Goal: Find specific page/section: Find specific page/section

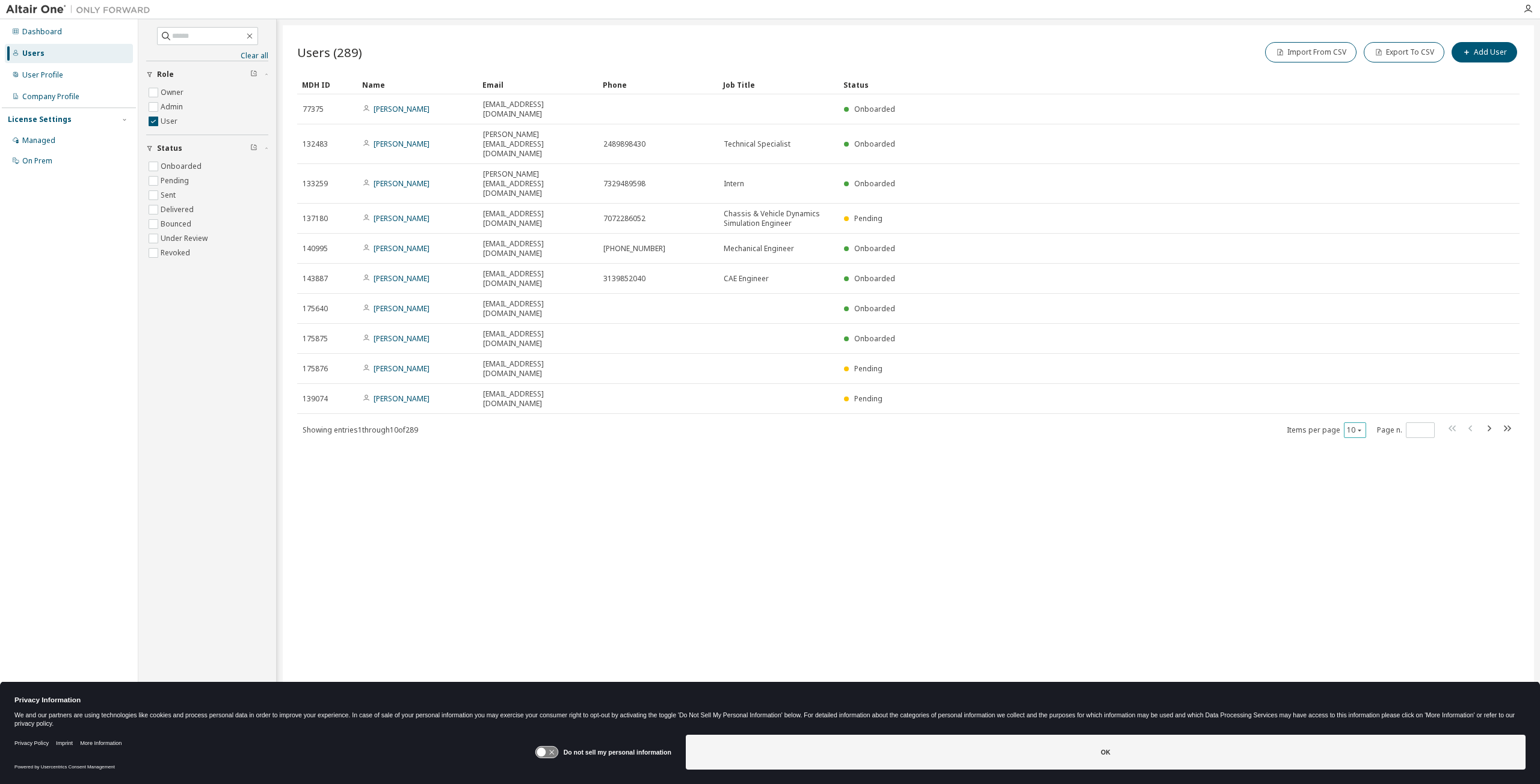
click at [1355, 426] on button "10" at bounding box center [1354, 430] width 16 height 9
click at [1368, 399] on div "100" at bounding box center [1392, 398] width 96 height 14
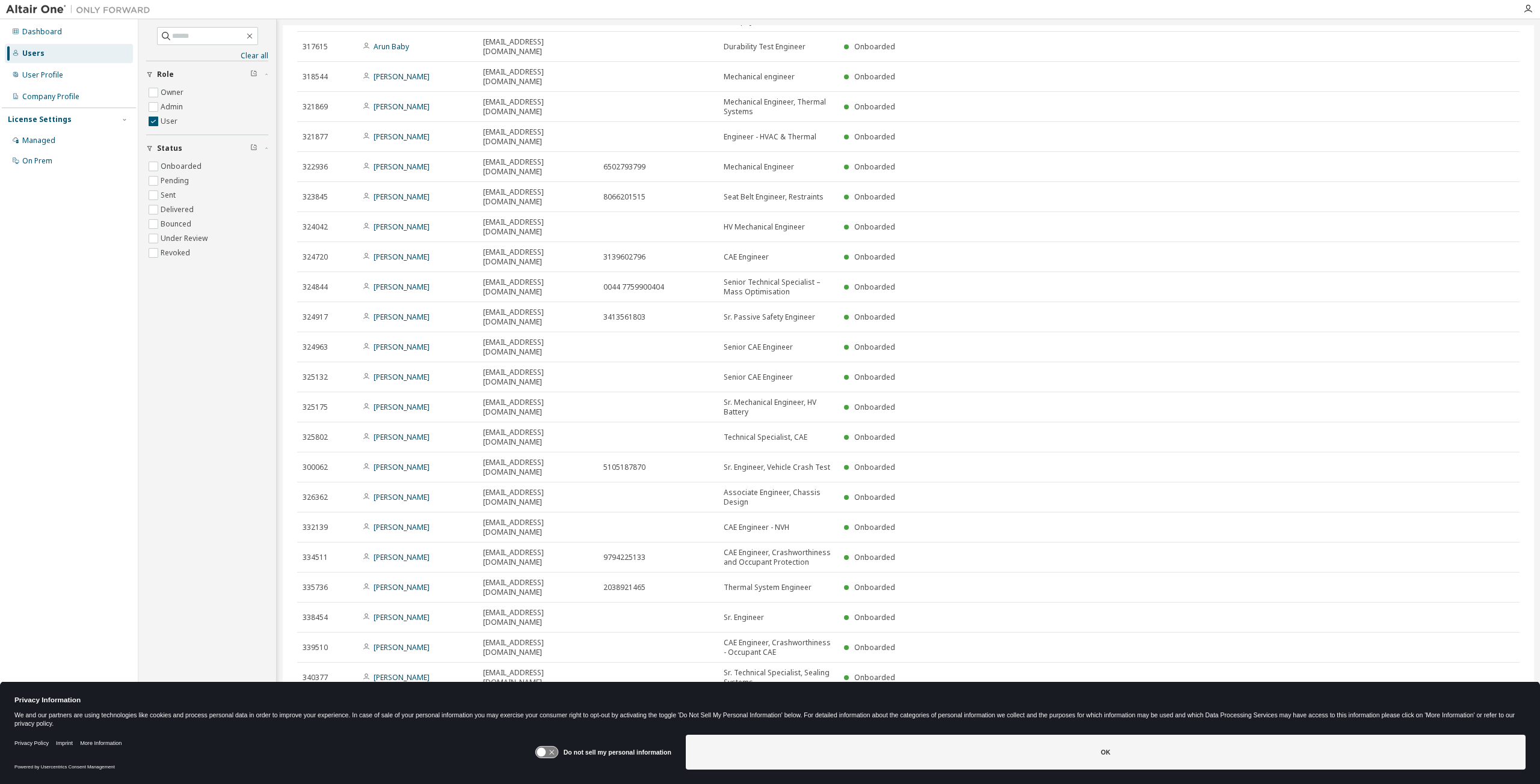
scroll to position [1729, 0]
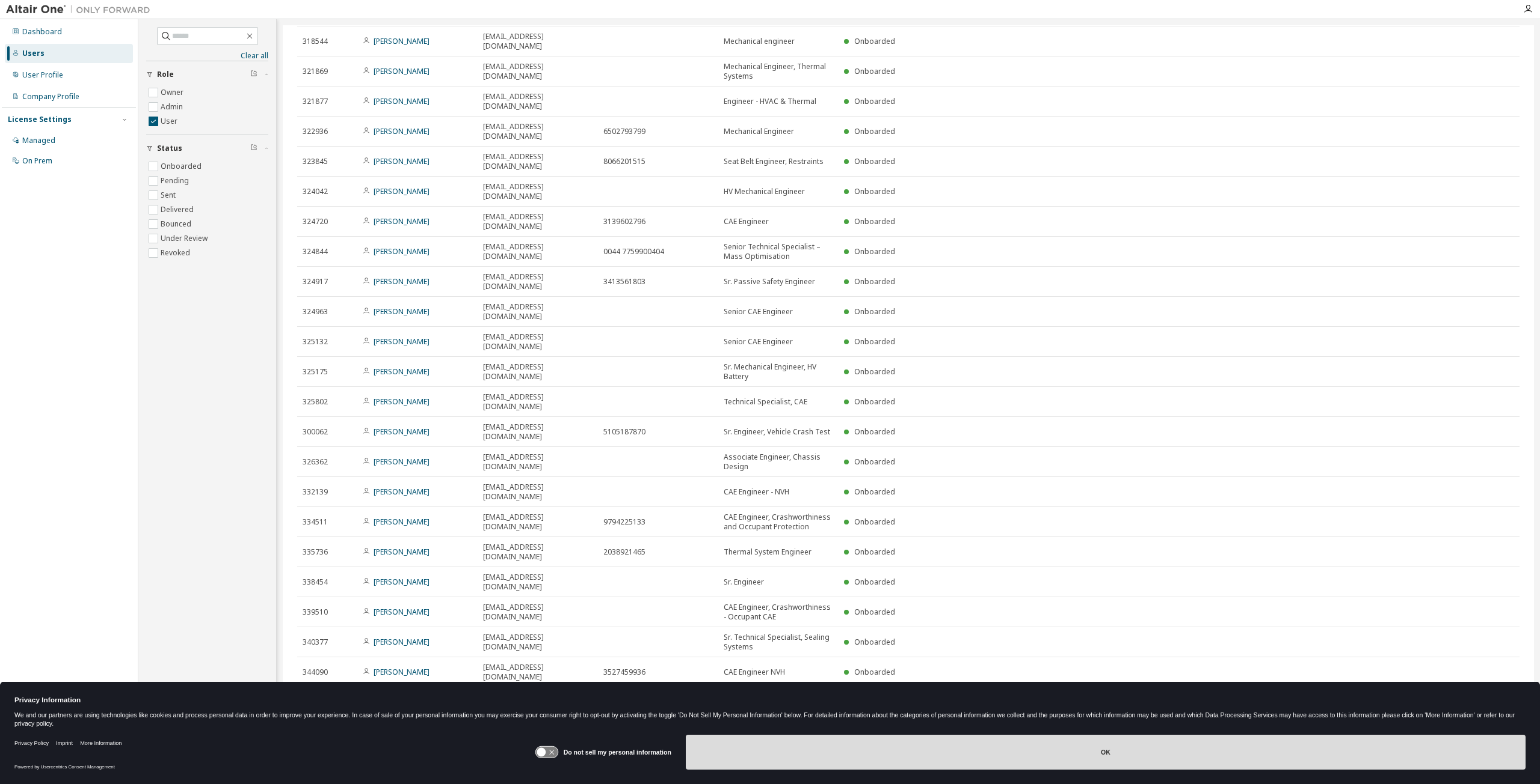
click at [1103, 764] on button "OK" at bounding box center [1105, 752] width 840 height 35
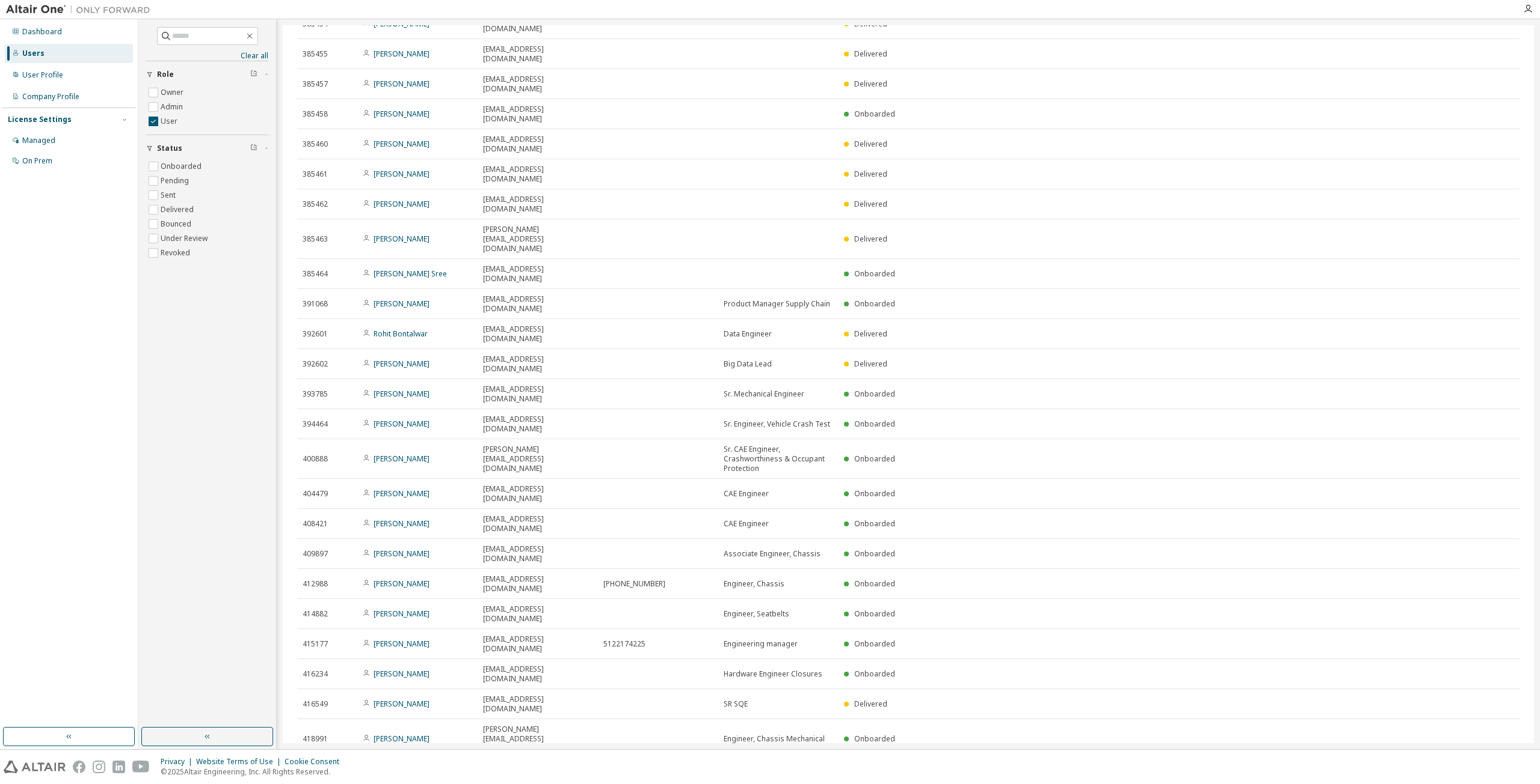
scroll to position [1652, 0]
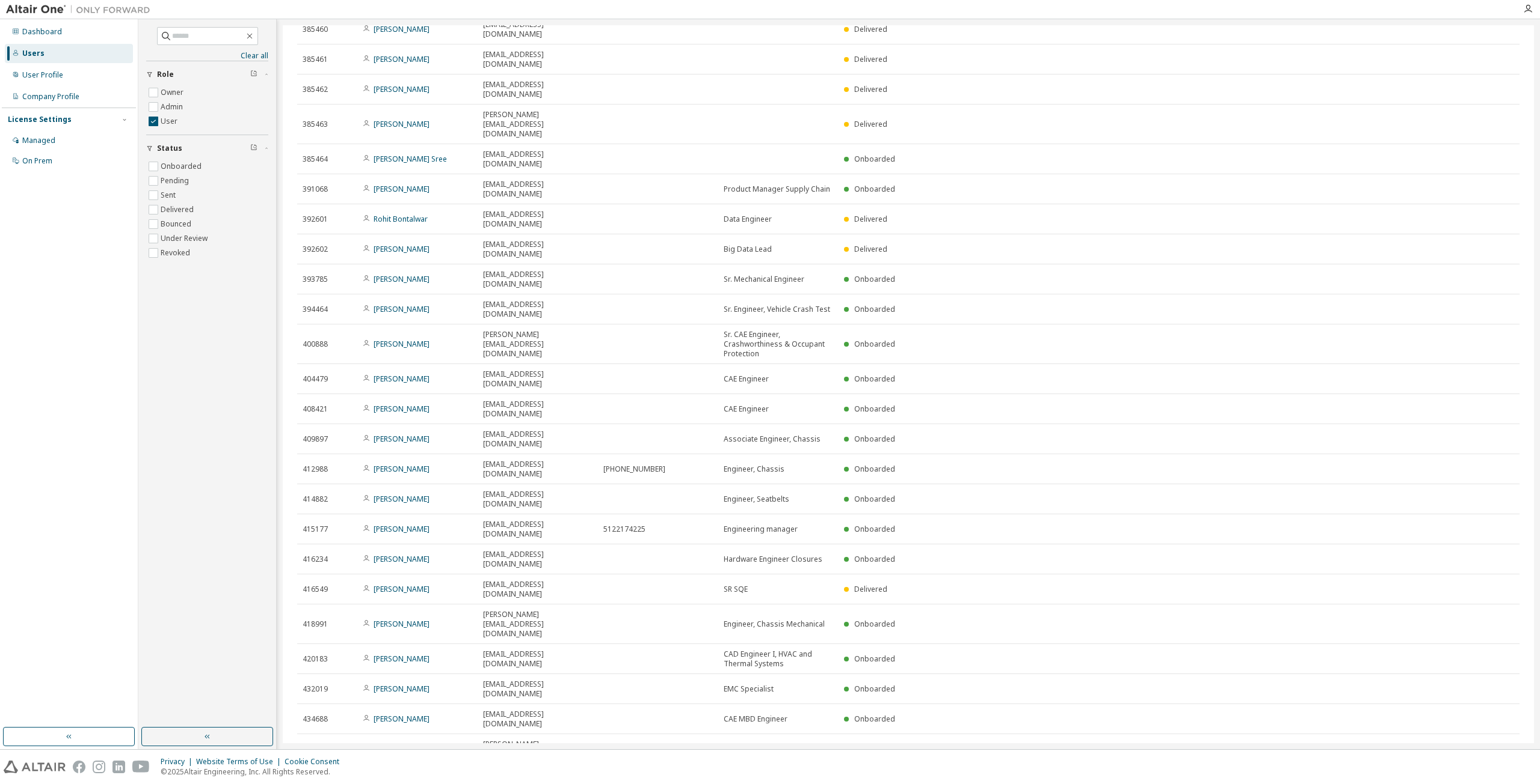
type input "*"
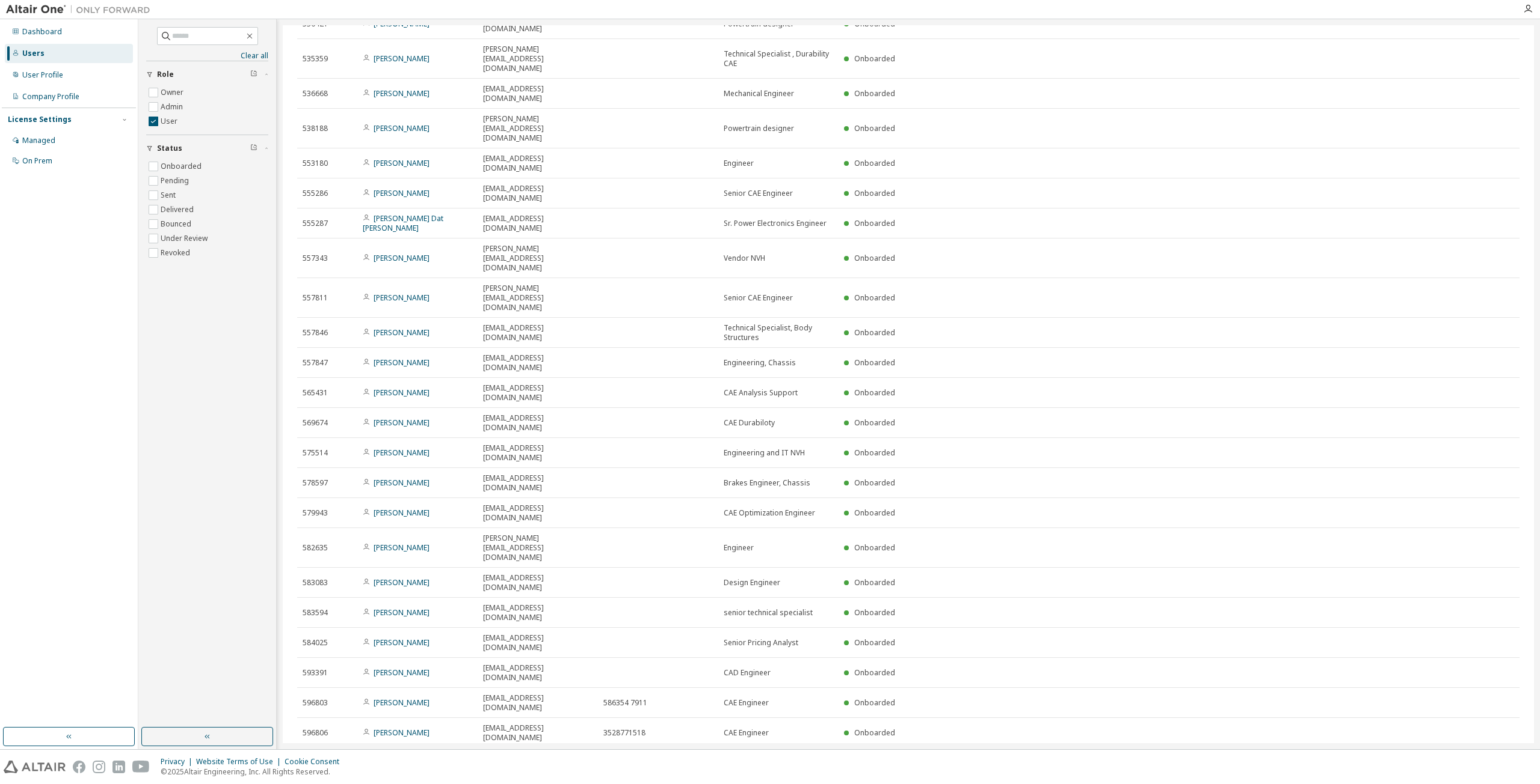
scroll to position [0, 0]
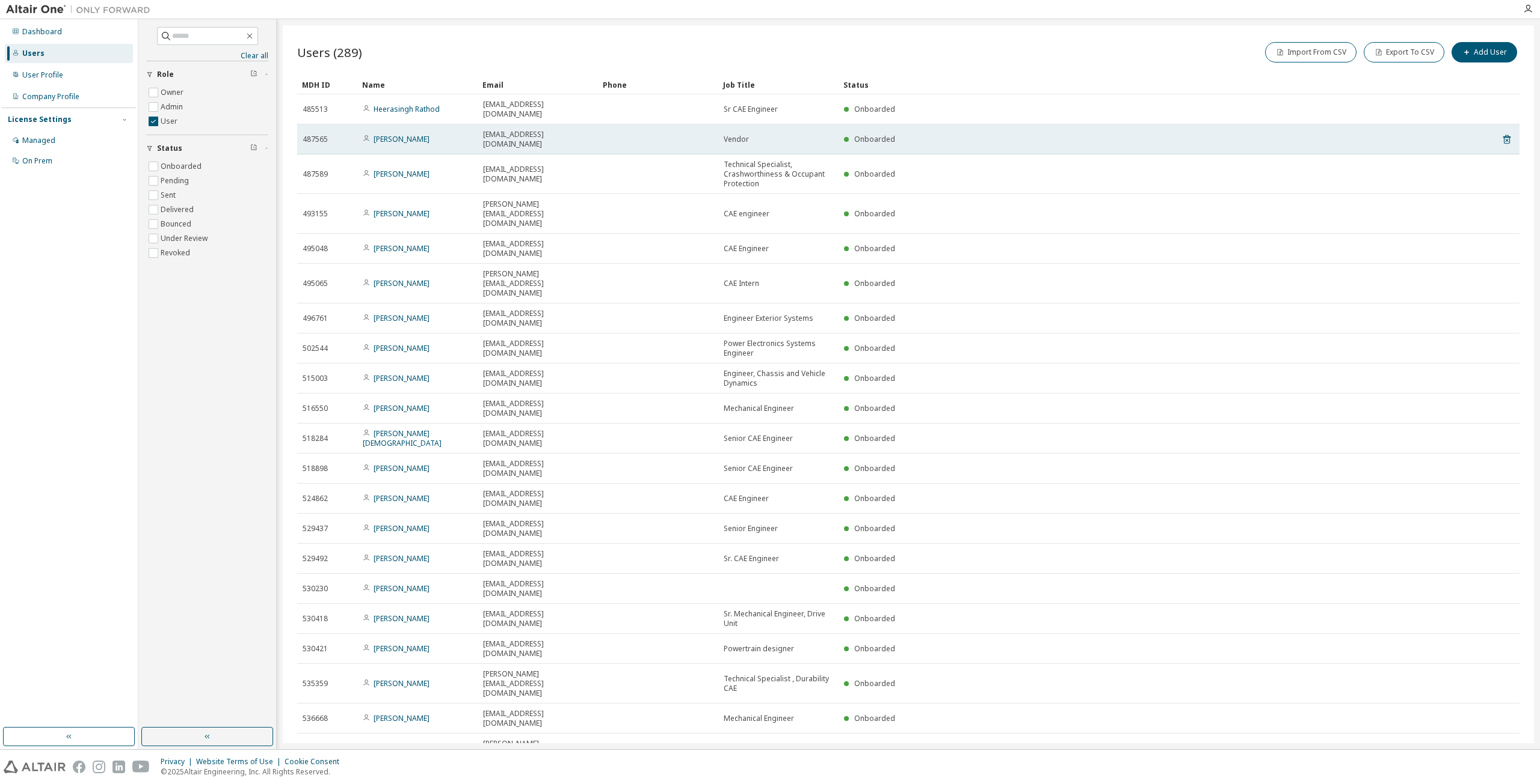
drag, startPoint x: 441, startPoint y: 123, endPoint x: 358, endPoint y: 126, distance: 83.1
click at [358, 126] on td "[PERSON_NAME]" at bounding box center [417, 139] width 120 height 30
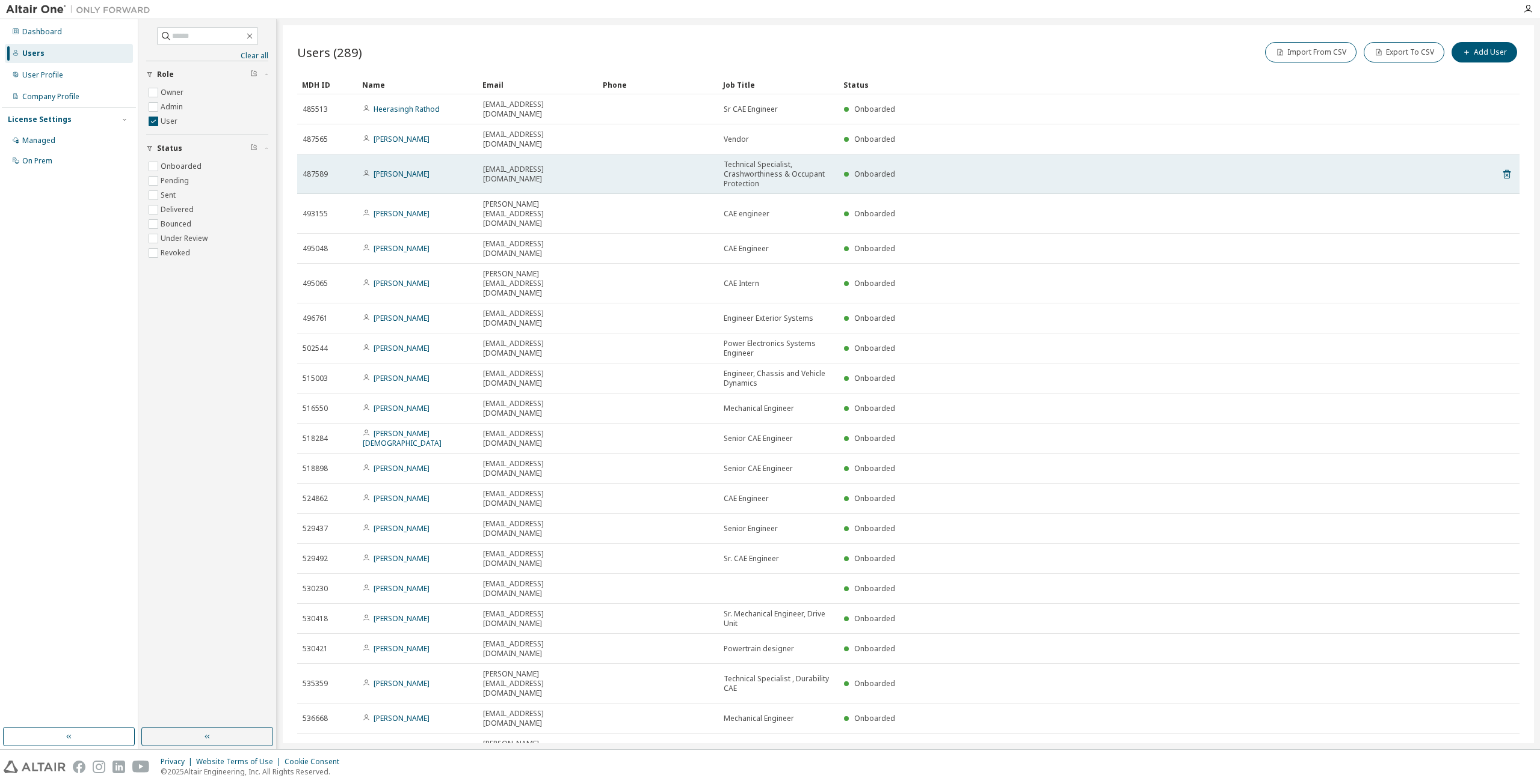
copy span "[PERSON_NAME]"
